Goal: Task Accomplishment & Management: Manage account settings

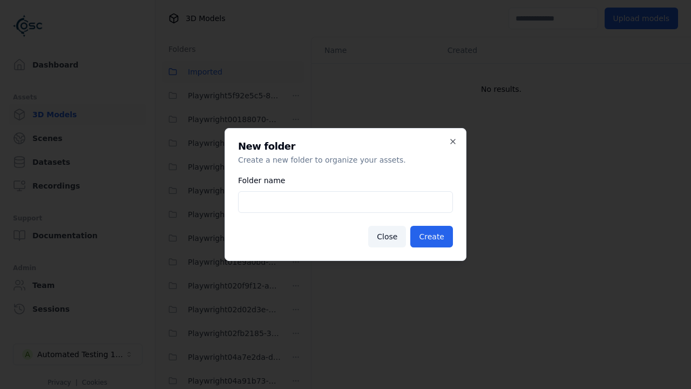
scroll to position [24797, 0]
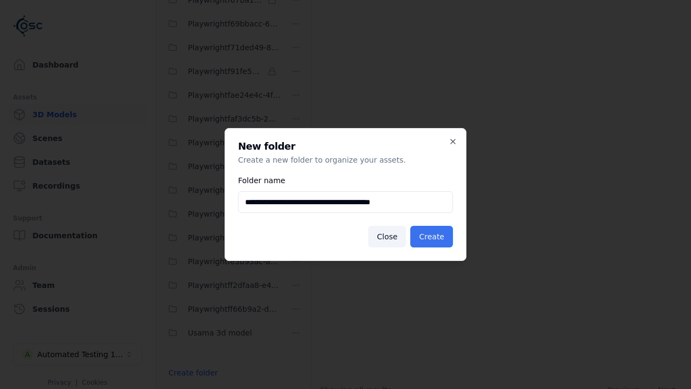
type input "**********"
click at [433, 236] on button "Create" at bounding box center [431, 237] width 43 height 22
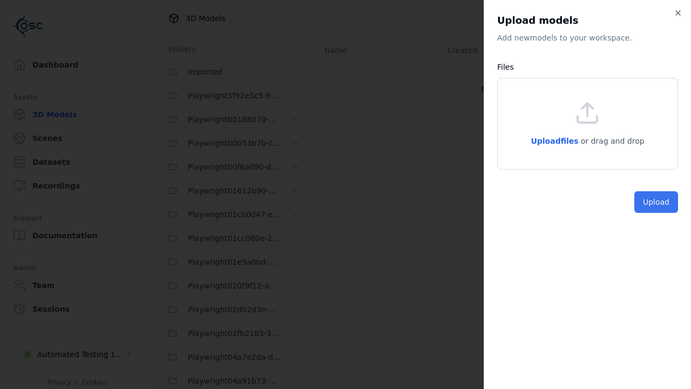
click at [657, 213] on button "Upload" at bounding box center [656, 202] width 44 height 22
